Goal: Find specific page/section: Find specific page/section

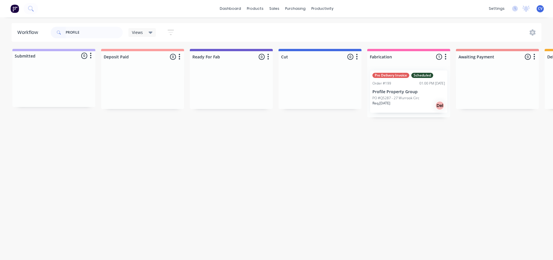
drag, startPoint x: 90, startPoint y: 33, endPoint x: 48, endPoint y: 32, distance: 41.2
click at [39, 32] on header "Workflow PROFILE Views Save new view None (Default) edit Production edit Show/H…" at bounding box center [277, 32] width 530 height 19
type input "5114"
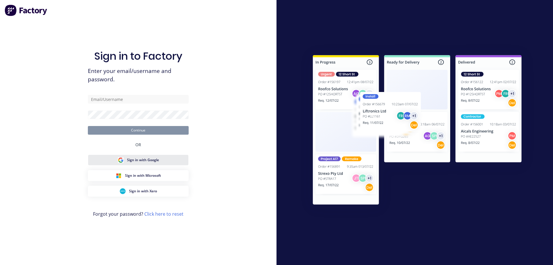
click at [140, 158] on span "Sign in with Google" at bounding box center [143, 159] width 32 height 5
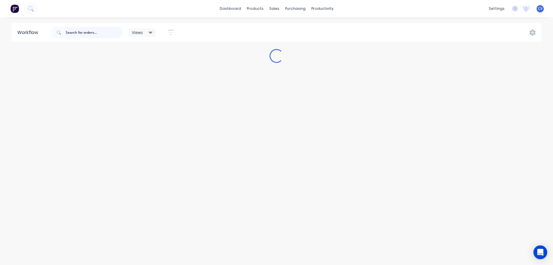
click at [88, 33] on input "text" at bounding box center [94, 33] width 57 height 12
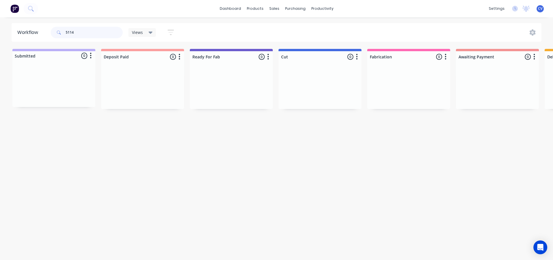
click at [90, 37] on input "5114" at bounding box center [94, 33] width 57 height 12
drag, startPoint x: 90, startPoint y: 35, endPoint x: 85, endPoint y: 35, distance: 5.8
click at [87, 35] on input "5114" at bounding box center [94, 33] width 57 height 12
drag, startPoint x: 93, startPoint y: 33, endPoint x: 7, endPoint y: 31, distance: 85.9
click at [0, 31] on div "Workflow 5114 Views Save new view None (Default) edit Production edit Show/Hide…" at bounding box center [276, 32] width 553 height 19
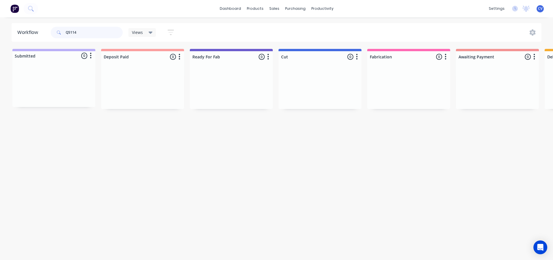
drag, startPoint x: 42, startPoint y: 30, endPoint x: 40, endPoint y: 25, distance: 4.6
click at [22, 27] on header "Workflow Q5114 Views Save new view None (Default) edit Production edit Show/Hid…" at bounding box center [277, 32] width 530 height 19
type input "P"
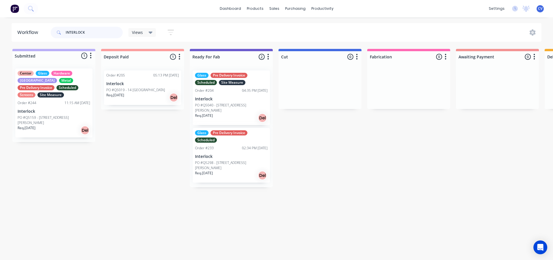
type input "INTERLOCK"
click at [139, 95] on div "Req. [DATE] Del" at bounding box center [142, 98] width 73 height 10
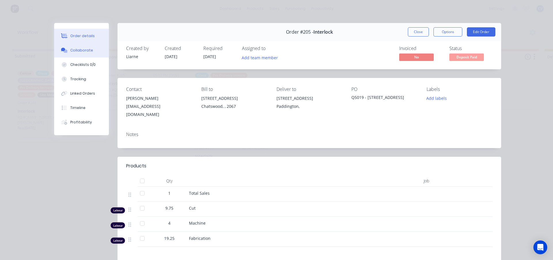
click at [84, 50] on div "Collaborate" at bounding box center [81, 50] width 23 height 5
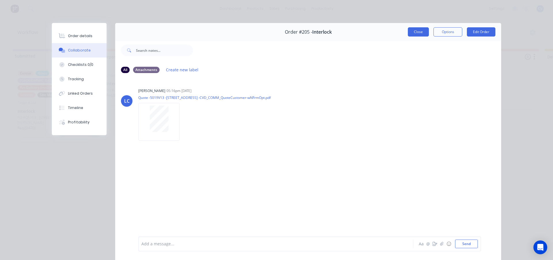
click at [417, 29] on button "Close" at bounding box center [418, 31] width 21 height 9
